Goal: Task Accomplishment & Management: Complete application form

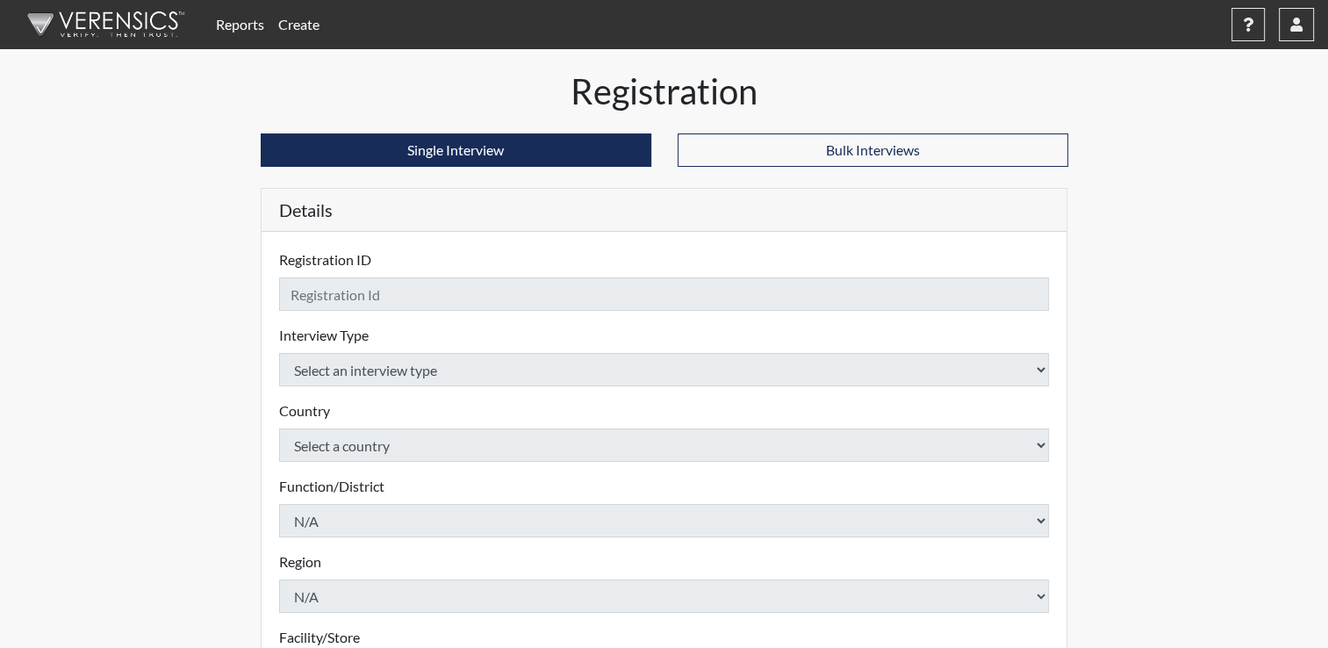
checkbox input "true"
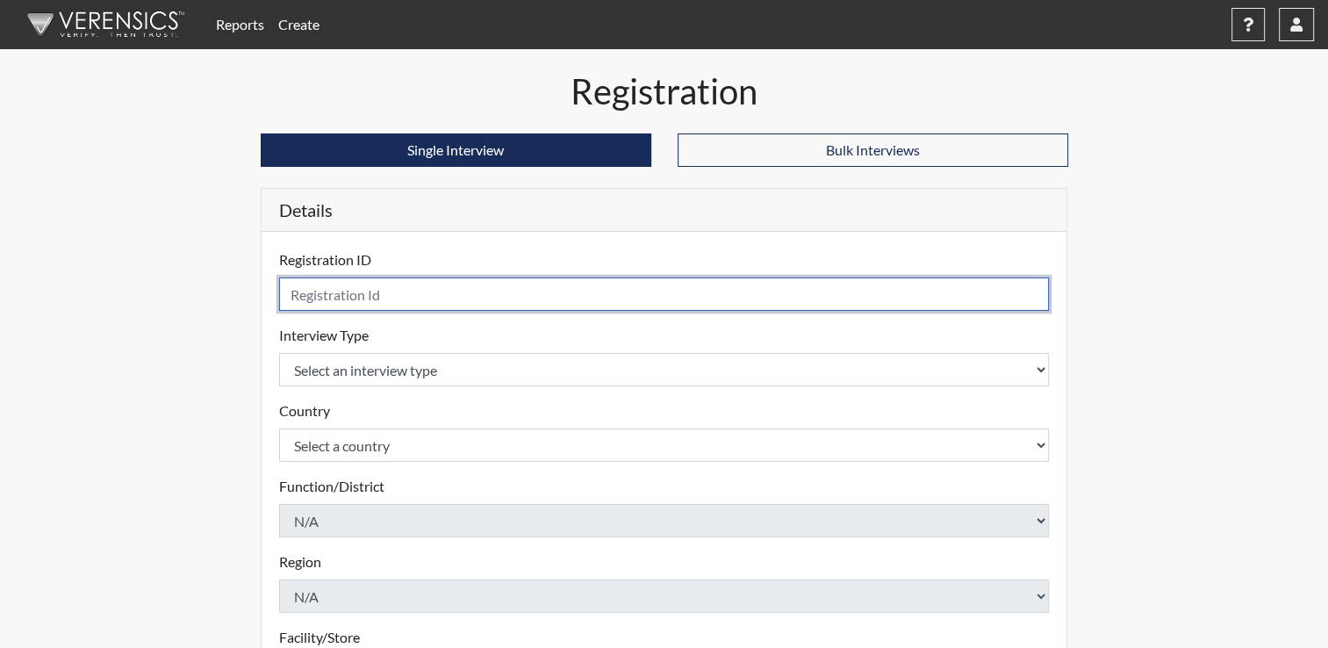
click at [330, 294] on input "text" at bounding box center [664, 293] width 771 height 33
type input "[PERSON_NAME]"
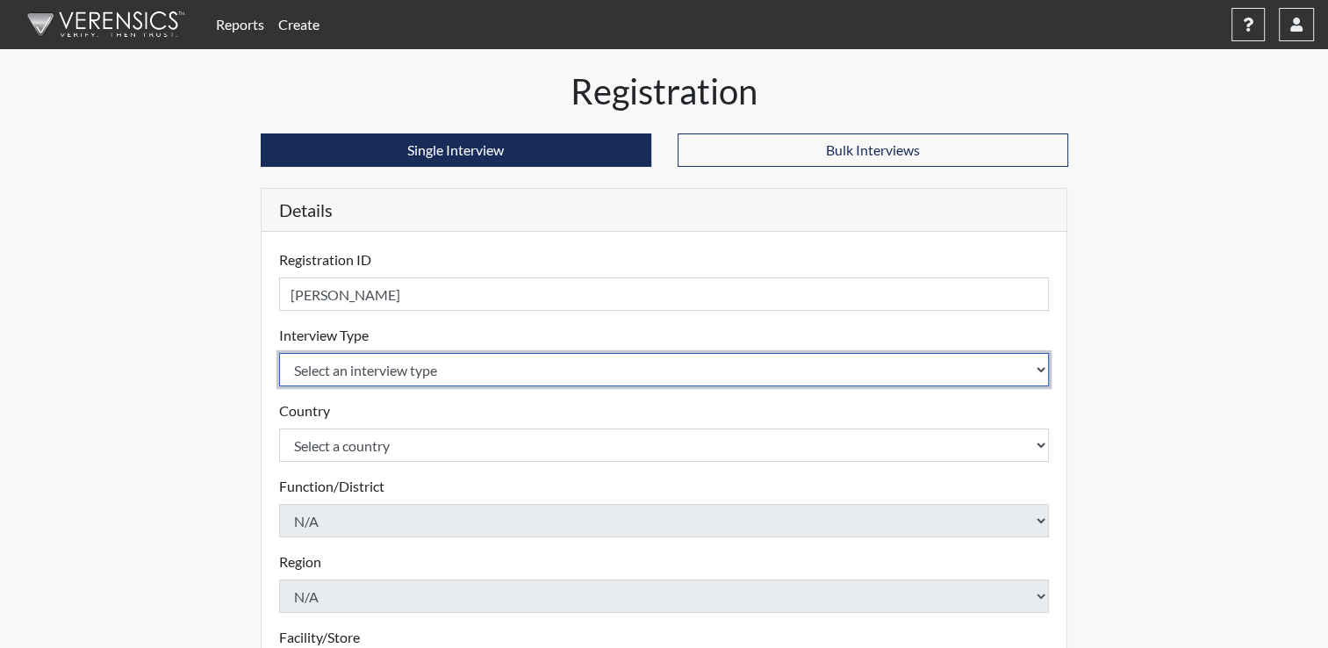
click at [1036, 367] on select "Select an interview type Corrections Pre-Employment" at bounding box center [664, 369] width 771 height 33
select select "ff733e93-e1bf-11ea-9c9f-0eff0cf7eb8f"
click at [279, 353] on select "Select an interview type Corrections Pre-Employment" at bounding box center [664, 369] width 771 height 33
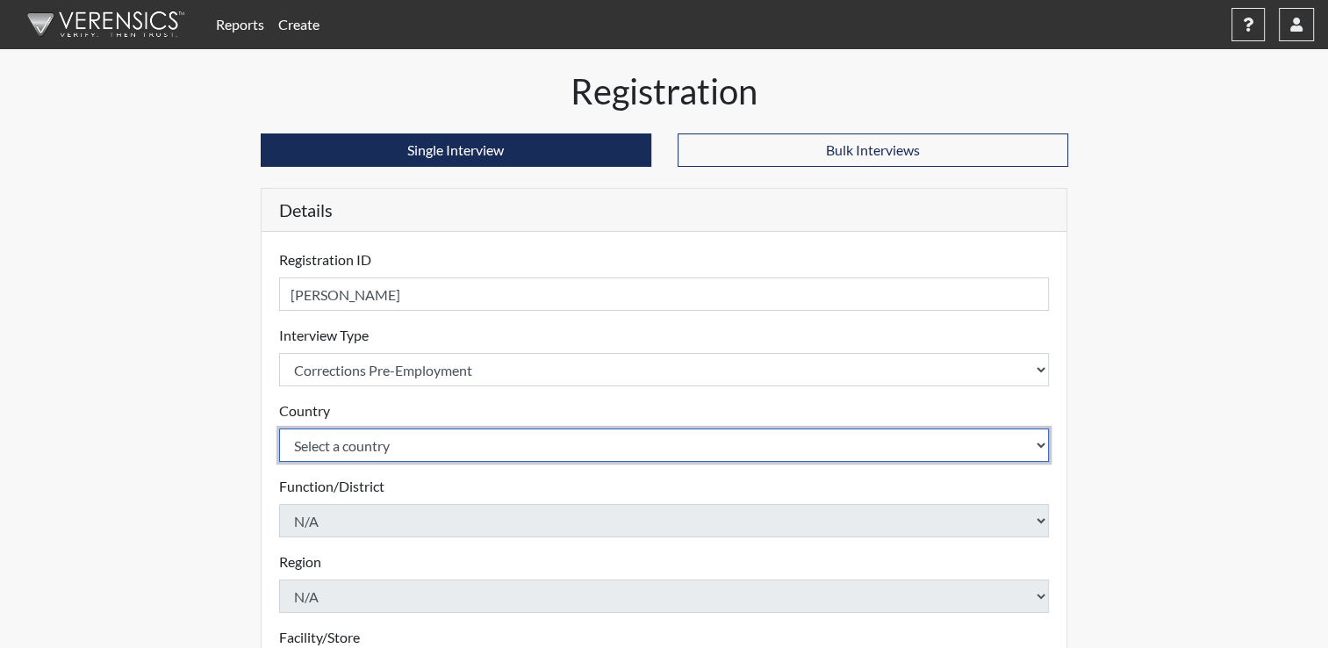
click at [977, 449] on select "Select a country [GEOGRAPHIC_DATA] [GEOGRAPHIC_DATA]" at bounding box center [664, 444] width 771 height 33
select select "united-states-of-[GEOGRAPHIC_DATA]"
click at [279, 428] on select "Select a country [GEOGRAPHIC_DATA] [GEOGRAPHIC_DATA]" at bounding box center [664, 444] width 771 height 33
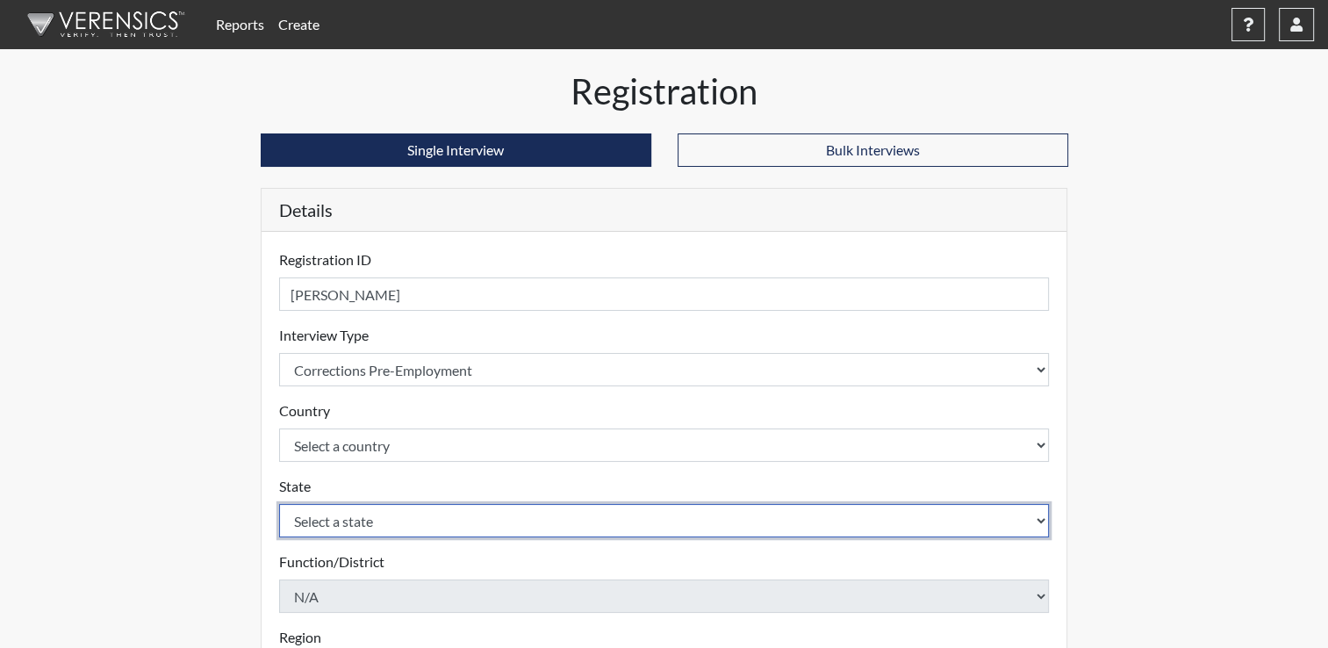
click at [875, 529] on select "Select a state [US_STATE] [US_STATE] [US_STATE] [US_STATE] [US_STATE] [US_STATE…" at bounding box center [664, 520] width 771 height 33
select select "OH"
click at [857, 516] on select "Select a state [US_STATE] [US_STATE] [US_STATE] [US_STATE] [US_STATE] [US_STATE…" at bounding box center [664, 520] width 771 height 33
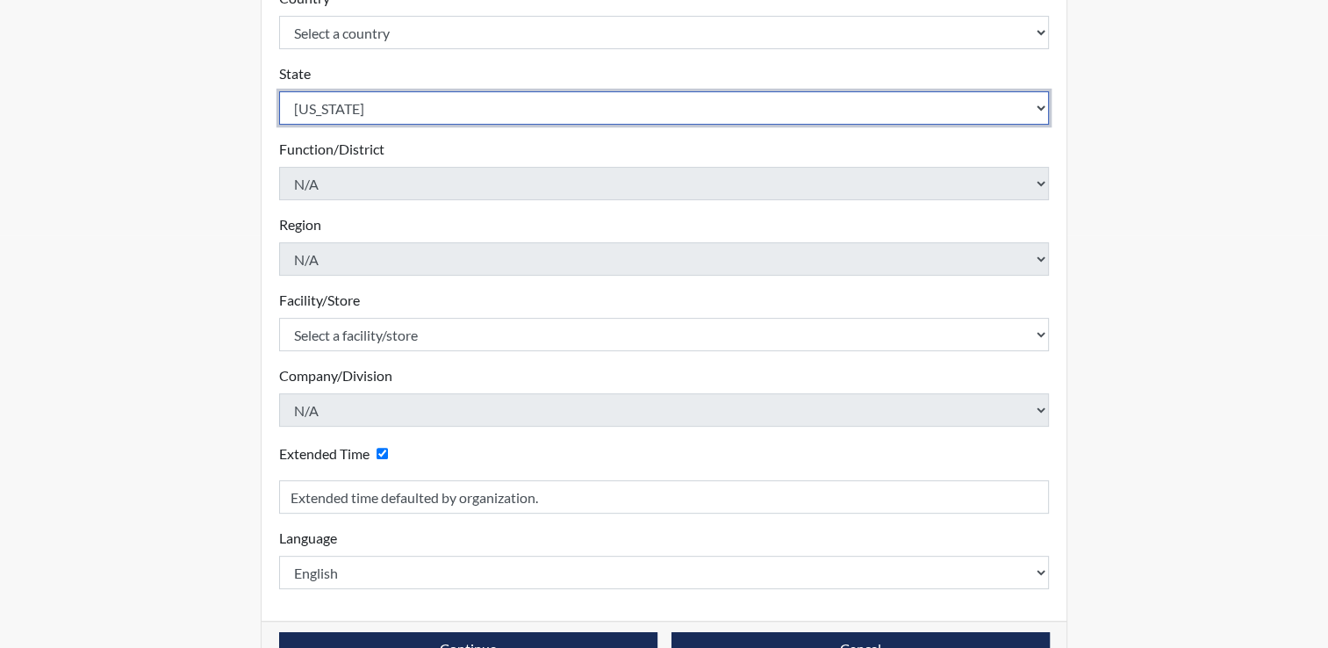
scroll to position [439, 0]
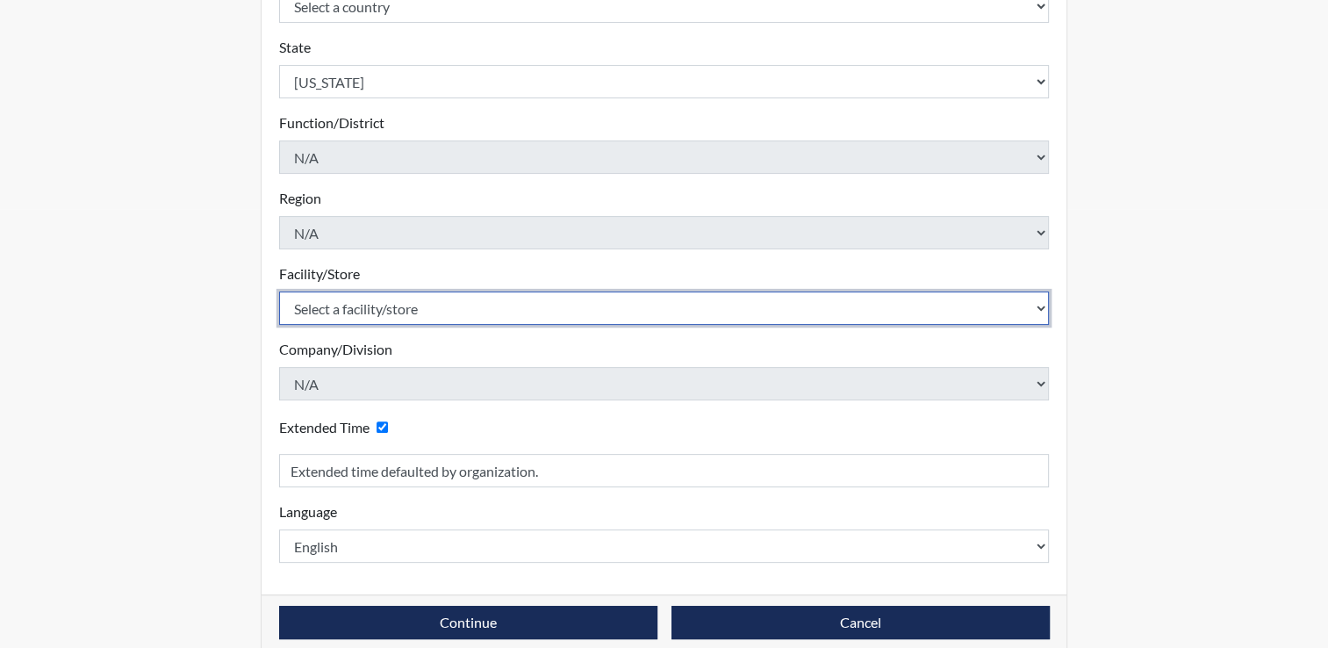
click at [1034, 308] on select "Select a facility/store ADAPT CCC Pathways/[GEOGRAPHIC_DATA] TCC" at bounding box center [664, 307] width 771 height 33
select select "10767e72-5384-4422-acce-343010241d6c"
click at [279, 291] on select "Select a facility/store ADAPT CCC Pathways/[GEOGRAPHIC_DATA] TCC" at bounding box center [664, 307] width 771 height 33
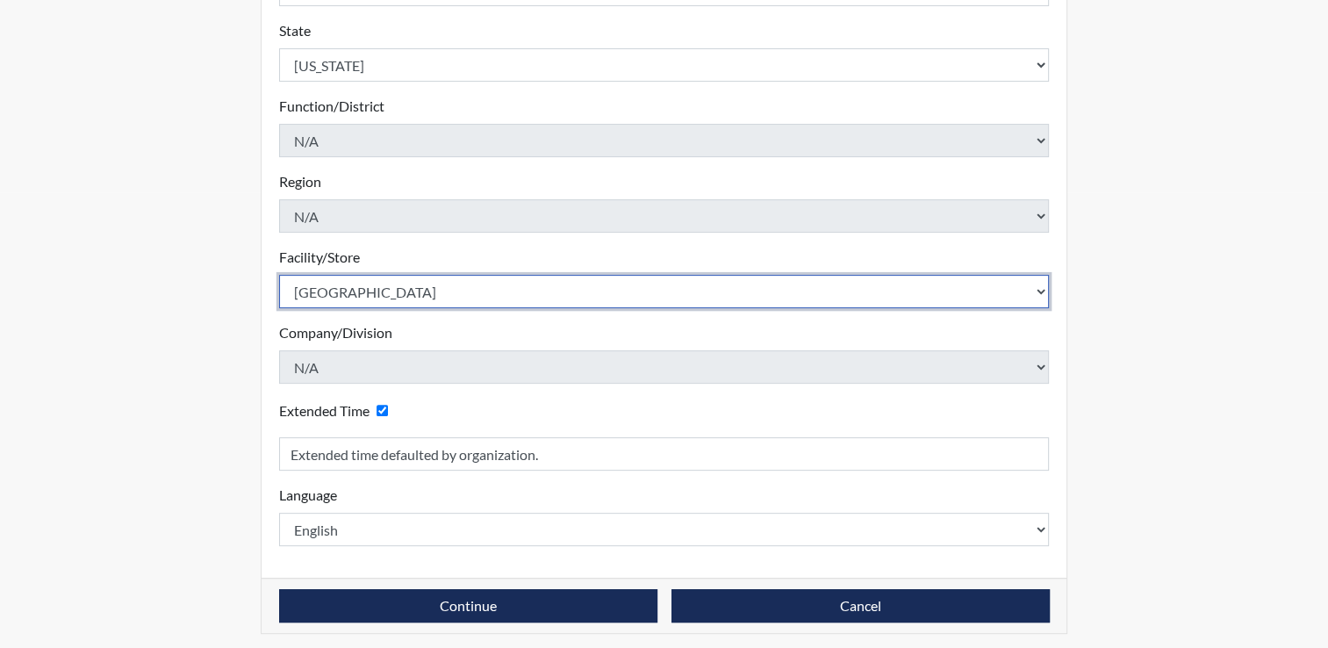
scroll to position [460, 0]
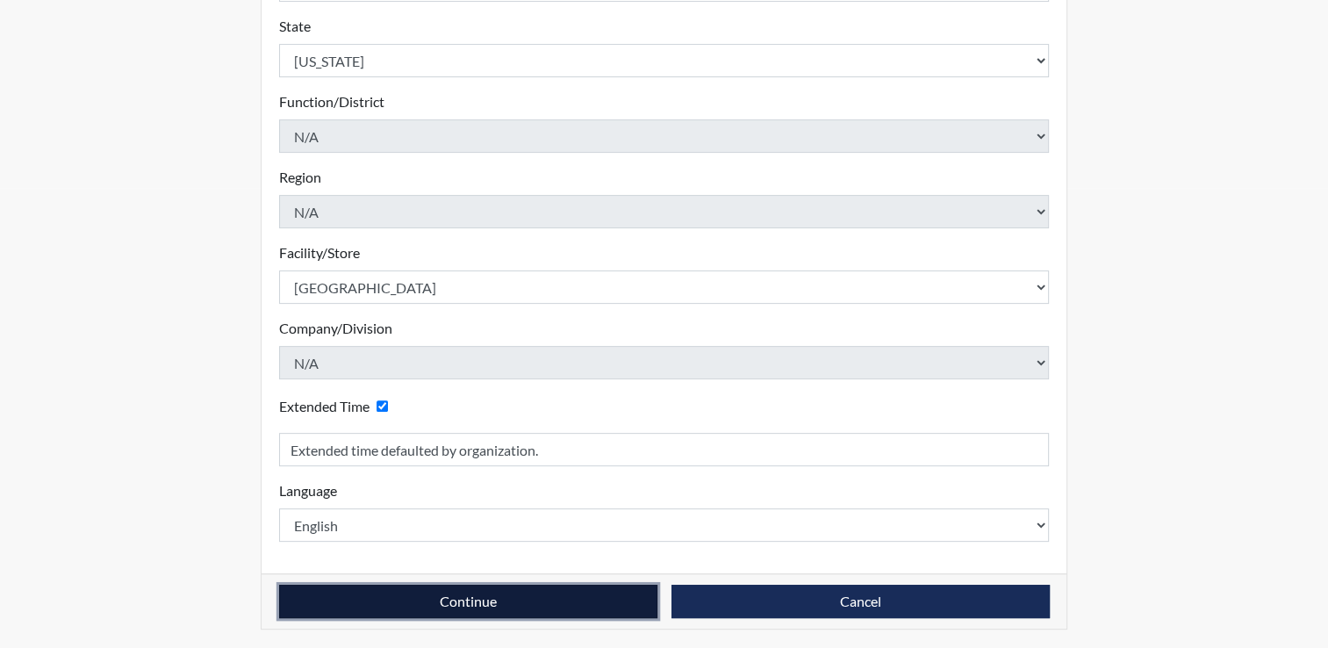
click at [613, 589] on button "Continue" at bounding box center [468, 601] width 378 height 33
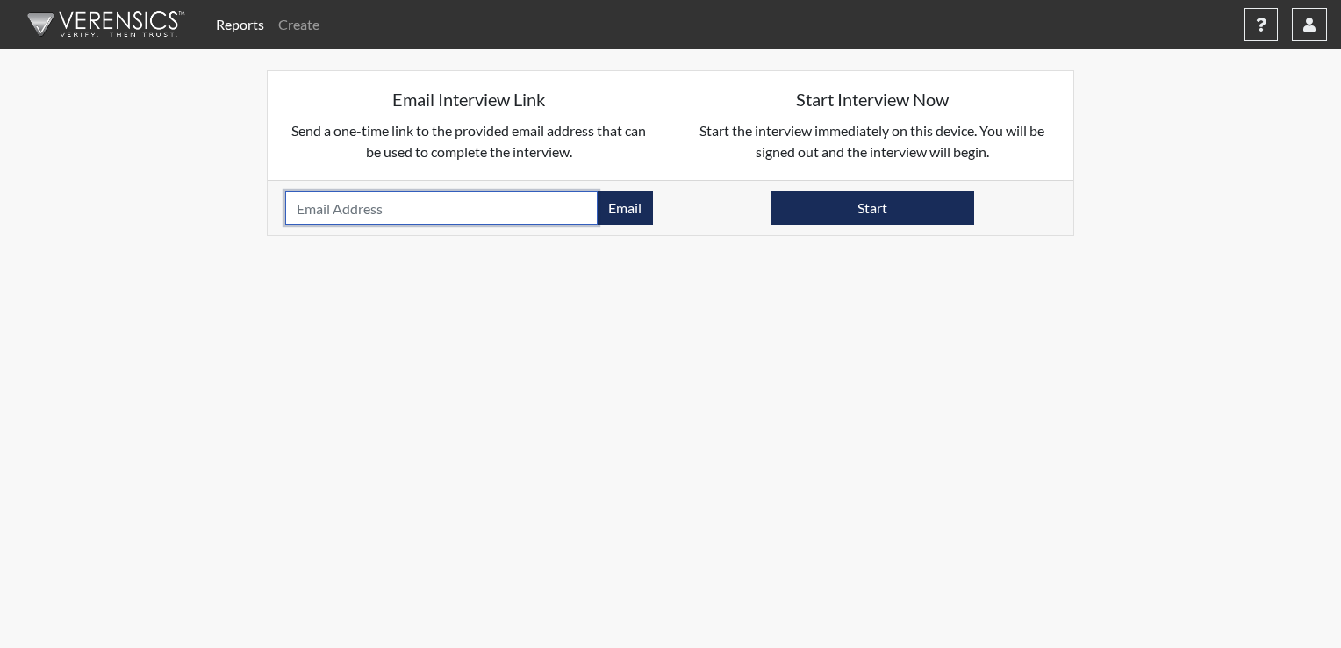
click at [459, 209] on input "email" at bounding box center [441, 207] width 312 height 33
click at [356, 208] on input "tyrellwillis8135" at bounding box center [441, 207] width 312 height 33
click at [395, 205] on input "tyrellwills8135" at bounding box center [441, 207] width 312 height 33
type input "[EMAIL_ADDRESS][DOMAIN_NAME]"
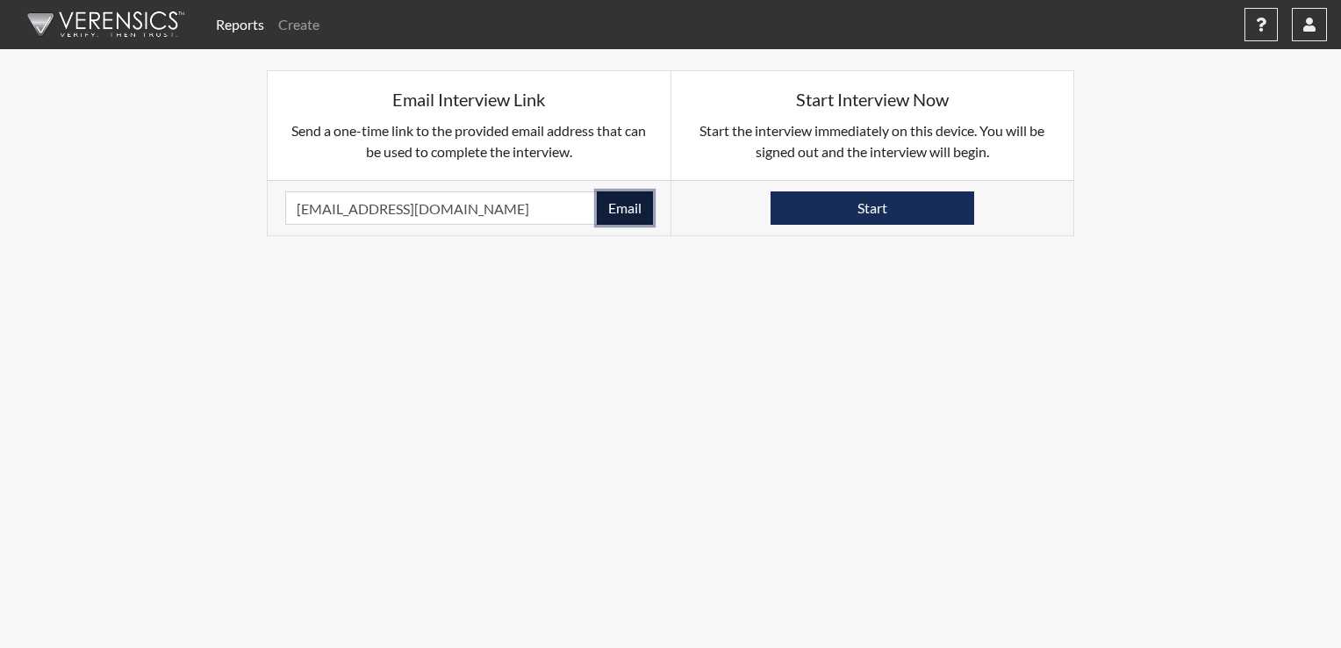
click at [607, 206] on button "Email" at bounding box center [625, 207] width 56 height 33
